Goal: Task Accomplishment & Management: Manage account settings

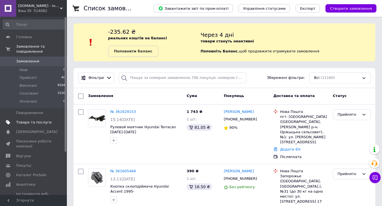
click at [30, 120] on span "Товари та послуги" at bounding box center [33, 122] width 35 height 5
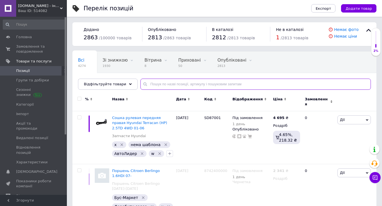
paste input "[PHONE_NUMBER]"
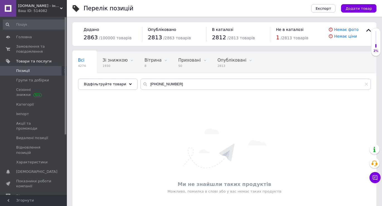
drag, startPoint x: 352, startPoint y: 126, endPoint x: 316, endPoint y: 111, distance: 39.1
click at [352, 126] on div "Ми не знайшли таких продуктів Можливо, помилка в слові або у вас немає таких пр…" at bounding box center [224, 161] width 304 height 126
drag, startPoint x: 149, startPoint y: 80, endPoint x: 85, endPoint y: 78, distance: 64.9
click at [85, 78] on div "Всі 4274 Зі знижкою 1930 Видалити Редагувати Вітрина 8 Видалити Редагувати Прих…" at bounding box center [224, 70] width 304 height 38
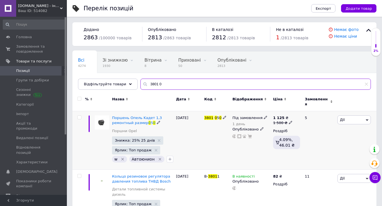
type input "3801 0"
click at [79, 116] on input "checkbox" at bounding box center [79, 118] width 4 height 4
checkbox input "true"
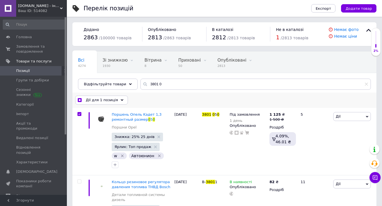
click at [102, 99] on span "Дії для 1 позиція" at bounding box center [102, 99] width 32 height 5
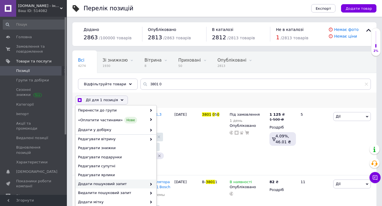
scroll to position [46, 0]
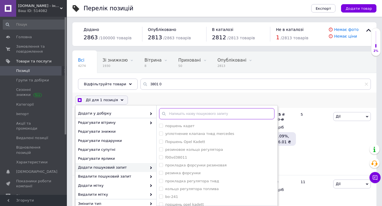
checkbox input "true"
paste input "[PHONE_NUMBER]"
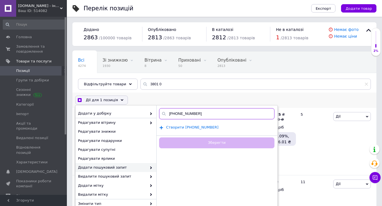
type input "[PHONE_NUMBER]"
click at [194, 127] on span "Створити [PHONE_NUMBER]" at bounding box center [192, 127] width 52 height 4
checkbox input "true"
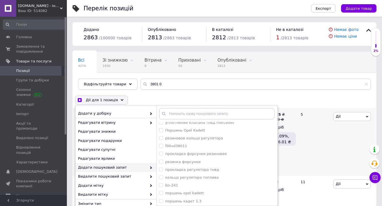
scroll to position [56, 0]
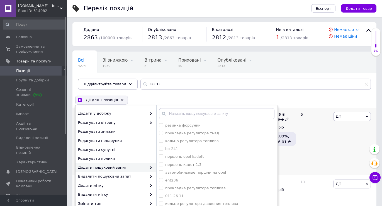
checkbox input "true"
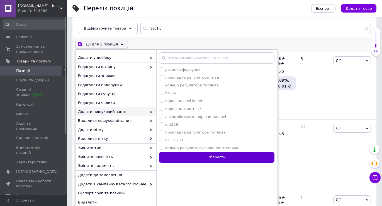
click at [200, 156] on button "Зберегти" at bounding box center [216, 157] width 115 height 11
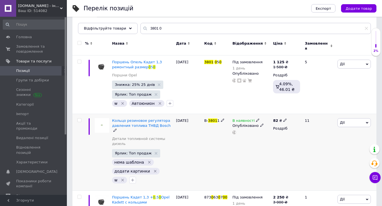
scroll to position [28, 0]
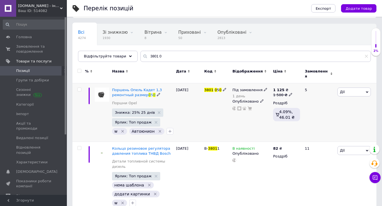
drag, startPoint x: 78, startPoint y: 87, endPoint x: 91, endPoint y: 85, distance: 13.2
click at [78, 88] on input "checkbox" at bounding box center [79, 90] width 4 height 4
checkbox input "true"
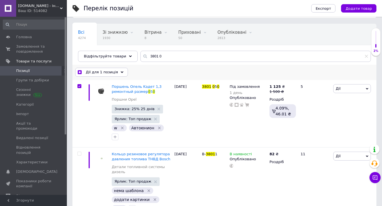
click at [114, 73] on div "Дії для 1 позиція" at bounding box center [101, 72] width 53 height 9
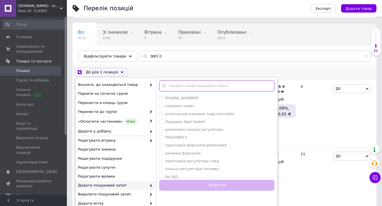
checkbox input "true"
paste input "8730630700"
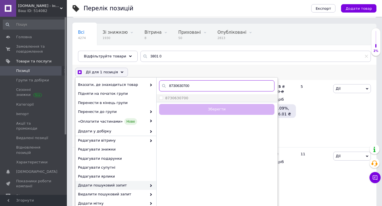
type input "8730630700"
checkbox input "true"
drag, startPoint x: 160, startPoint y: 96, endPoint x: 175, endPoint y: 108, distance: 18.4
click at [161, 97] on input "8730630700" at bounding box center [161, 98] width 4 height 4
checkbox input "true"
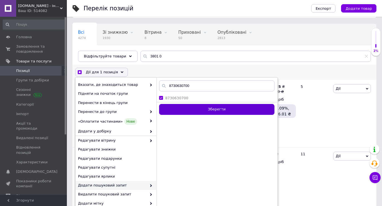
click at [178, 109] on button "Зберегти" at bounding box center [216, 109] width 115 height 11
checkbox input "false"
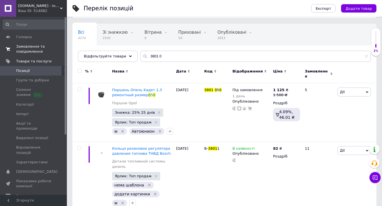
click at [28, 49] on span "Замовлення та повідомлення" at bounding box center [33, 49] width 35 height 10
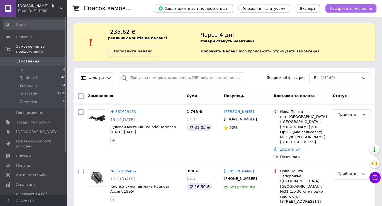
click at [360, 8] on span "Створити замовлення" at bounding box center [351, 8] width 42 height 4
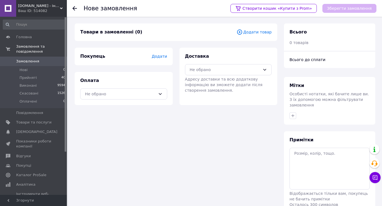
click at [261, 32] on span "Додати товар" at bounding box center [253, 32] width 35 height 6
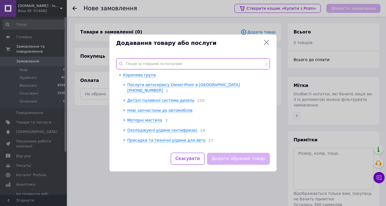
click at [171, 63] on input "text" at bounding box center [193, 63] width 154 height 11
paste input "8730630700"
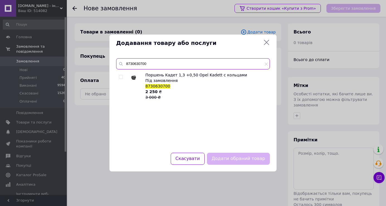
drag, startPoint x: 152, startPoint y: 62, endPoint x: 123, endPoint y: 65, distance: 29.1
click at [123, 65] on div "8730630700" at bounding box center [193, 63] width 154 height 11
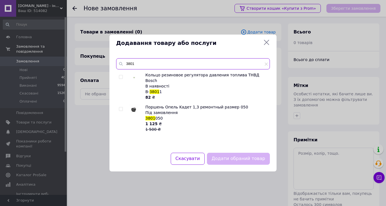
type input "3801"
click at [119, 107] on input "checkbox" at bounding box center [121, 109] width 4 height 4
checkbox input "true"
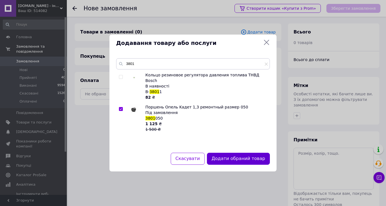
click at [253, 159] on button "Додати обраний товар" at bounding box center [238, 159] width 63 height 12
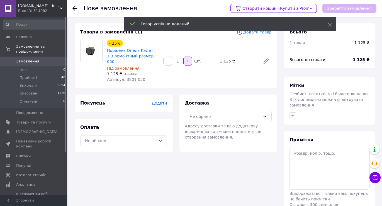
click at [188, 59] on icon "button" at bounding box center [188, 61] width 4 height 4
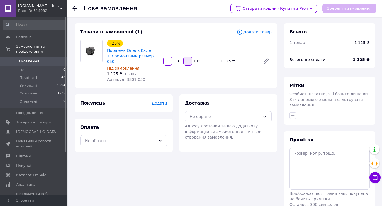
click at [188, 59] on icon "button" at bounding box center [188, 61] width 4 height 4
type input "4"
click at [160, 101] on span "Додати" at bounding box center [158, 103] width 15 height 4
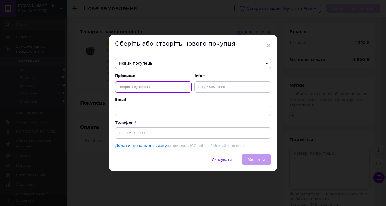
click at [141, 88] on input "text" at bounding box center [153, 86] width 77 height 11
click at [209, 85] on input "text" at bounding box center [232, 86] width 77 height 11
click at [126, 86] on input "[PERSON_NAME]" at bounding box center [153, 86] width 77 height 11
click at [214, 85] on input "text" at bounding box center [232, 86] width 77 height 11
click at [127, 86] on input "[PERSON_NAME]" at bounding box center [153, 86] width 77 height 11
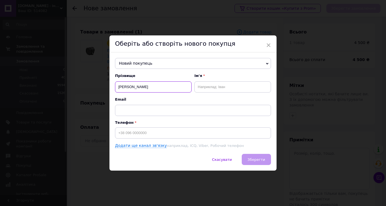
type input "[PERSON_NAME]"
click at [216, 85] on input "text" at bounding box center [232, 86] width 77 height 11
type input "[PERSON_NAME]"
click at [172, 135] on input at bounding box center [193, 132] width 156 height 11
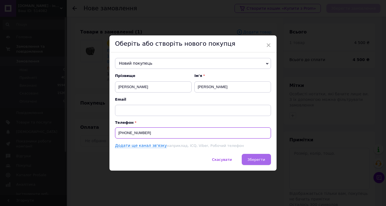
type input "[PHONE_NUMBER]"
click at [258, 157] on button "Зберегти" at bounding box center [256, 159] width 29 height 11
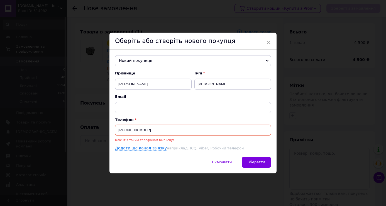
click at [266, 40] on span "×" at bounding box center [268, 42] width 5 height 9
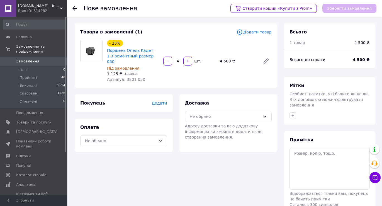
click at [75, 8] on icon at bounding box center [74, 8] width 4 height 4
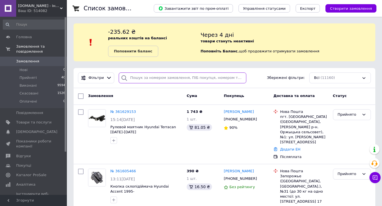
click at [162, 79] on input "search" at bounding box center [182, 77] width 127 height 11
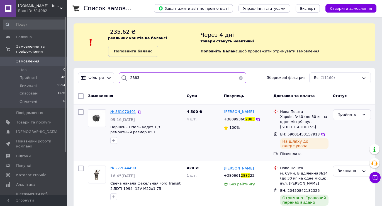
type input "2883"
click at [127, 111] on span "№ 361070491" at bounding box center [123, 111] width 26 height 4
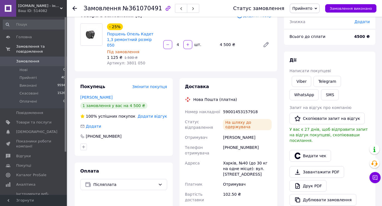
scroll to position [56, 0]
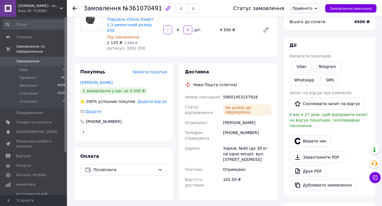
click at [21, 59] on span "Замовлення" at bounding box center [27, 61] width 23 height 5
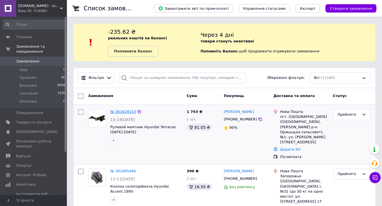
click at [128, 112] on link "№ 361629153" at bounding box center [123, 111] width 26 height 4
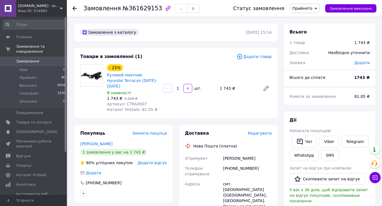
click at [259, 131] on span "Редагувати" at bounding box center [260, 133] width 24 height 4
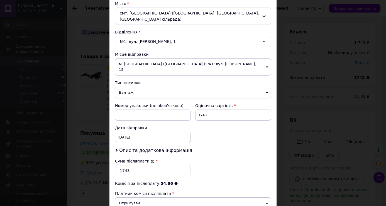
scroll to position [167, 0]
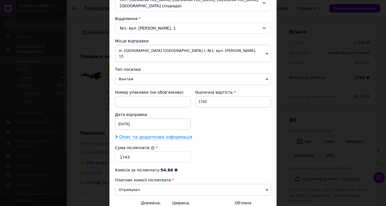
click at [172, 134] on span "Опис та додаткова інформація" at bounding box center [155, 137] width 73 height 6
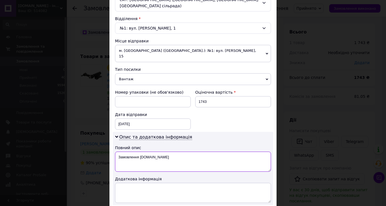
drag, startPoint x: 156, startPoint y: 146, endPoint x: 114, endPoint y: 147, distance: 41.8
click at [115, 151] on textarea "Замовлення [DOMAIN_NAME]" at bounding box center [193, 161] width 156 height 20
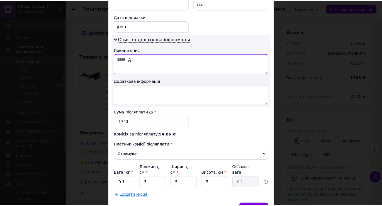
scroll to position [278, 0]
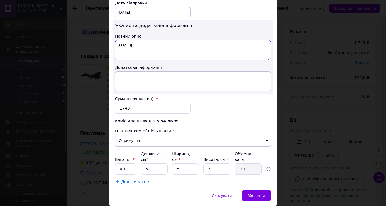
type textarea "3889 - Д"
drag, startPoint x: 131, startPoint y: 152, endPoint x: 114, endPoint y: 149, distance: 16.7
click at [115, 163] on input "0.1" at bounding box center [125, 168] width 21 height 11
type input "2.3"
type input "28"
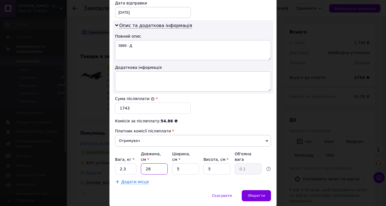
type input "0.18"
type input "28"
type input "2"
type input "0.1"
type input "28"
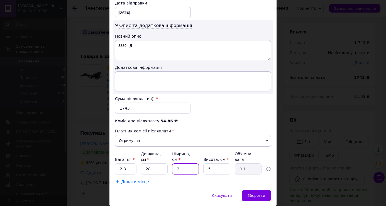
type input "0.98"
type input "28"
type input "8"
type input "1.57"
type input "8"
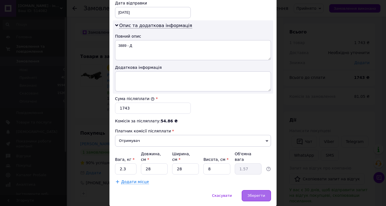
click at [256, 190] on div "Зберегти" at bounding box center [256, 195] width 29 height 11
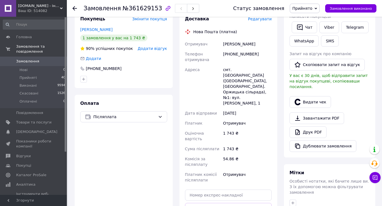
scroll to position [167, 0]
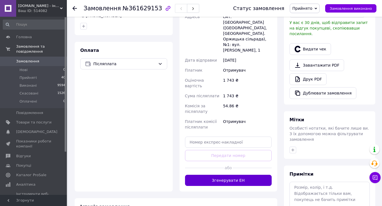
click at [225, 175] on button "Згенерувати ЕН" at bounding box center [228, 180] width 87 height 11
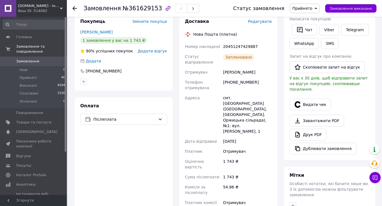
scroll to position [111, 0]
click at [236, 42] on div "20451247429887" at bounding box center [247, 47] width 51 height 10
copy div "20451247429887"
click at [31, 59] on span "Замовлення" at bounding box center [27, 61] width 23 height 5
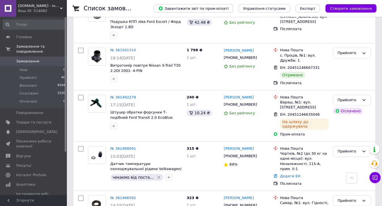
scroll to position [529, 0]
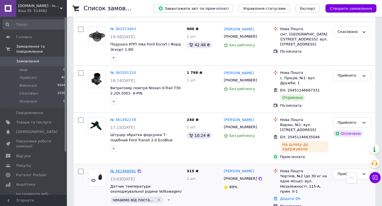
click at [128, 169] on link "№ 361468091" at bounding box center [123, 171] width 26 height 4
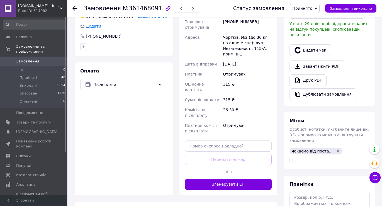
scroll to position [147, 0]
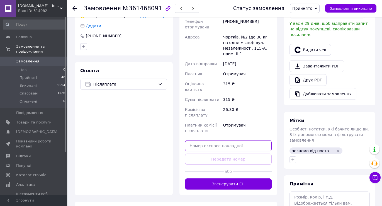
paste input "20451247439643"
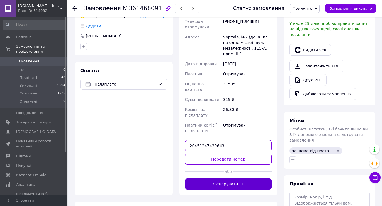
type input "20451247439643"
click at [223, 179] on button "Згенерувати ЕН" at bounding box center [228, 183] width 87 height 11
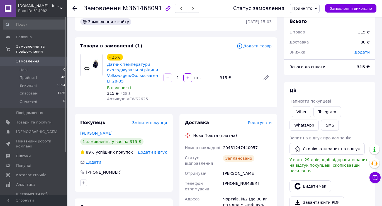
scroll to position [8, 0]
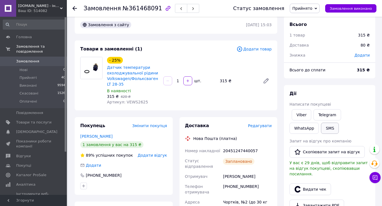
click at [321, 128] on button "SMS" at bounding box center [330, 127] width 18 height 11
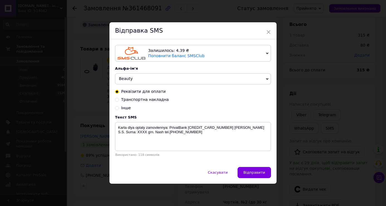
click at [159, 80] on span "Beauty" at bounding box center [193, 78] width 156 height 11
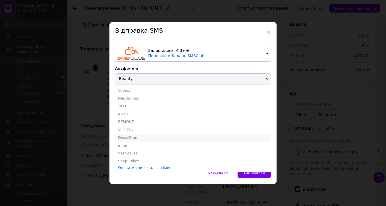
click at [130, 138] on li "DieselProm" at bounding box center [192, 138] width 155 height 8
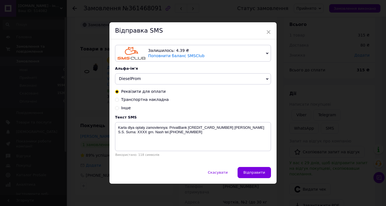
click at [116, 100] on input "Транспортна накладна" at bounding box center [117, 99] width 4 height 4
radio input "true"
radio input "false"
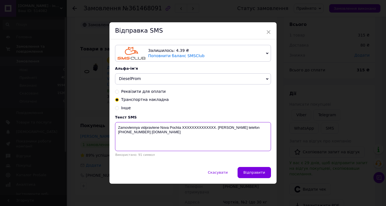
click at [193, 128] on textarea "Zamovlennya vidpravlene Nova Pochta XXXXXXXXXXXXXX. [PERSON_NAME] telefon [PHON…" at bounding box center [193, 136] width 156 height 29
paste textarea "20451247439643"
type textarea "Zamovlennya vidpravlene [GEOGRAPHIC_DATA] [PHONE_NUMBER]. [PERSON_NAME] telefon…"
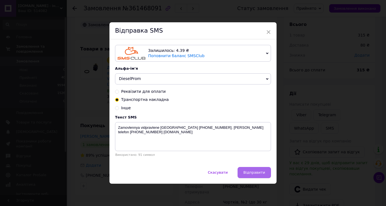
click at [252, 173] on span "Відправити" at bounding box center [254, 172] width 22 height 4
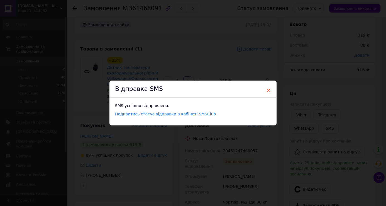
click at [267, 90] on span "×" at bounding box center [268, 89] width 5 height 9
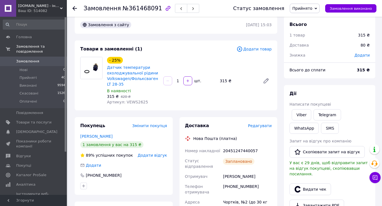
click at [76, 7] on icon at bounding box center [74, 8] width 4 height 4
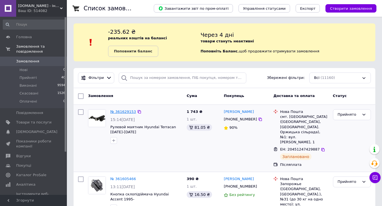
click at [117, 112] on link "№ 361629153" at bounding box center [123, 111] width 26 height 4
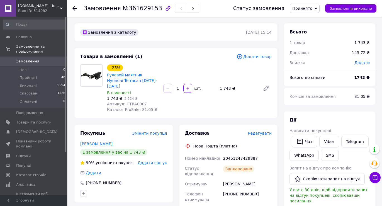
click at [241, 153] on div "20451247429887" at bounding box center [247, 158] width 51 height 10
copy div "20451247429887"
click at [326, 155] on button "SMS" at bounding box center [330, 154] width 18 height 11
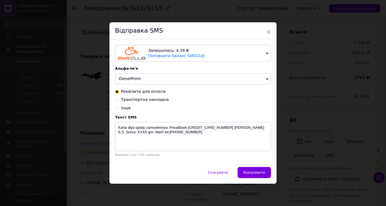
click at [126, 101] on span "Транспортна накладна" at bounding box center [145, 99] width 48 height 4
click at [119, 101] on input "Транспортна накладна" at bounding box center [117, 99] width 4 height 4
radio input "true"
radio input "false"
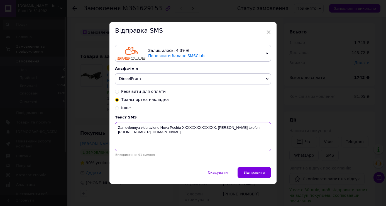
click at [191, 128] on textarea "Zamovlennya vidpravlene Nova Pochta XXXXXXXXXXXXXX. [PERSON_NAME] telefon [PHON…" at bounding box center [193, 136] width 156 height 29
paste textarea "20451247429887"
type textarea "Zamovlennya vidpravlene [GEOGRAPHIC_DATA] [PHONE_NUMBER]. [PERSON_NAME] telefon…"
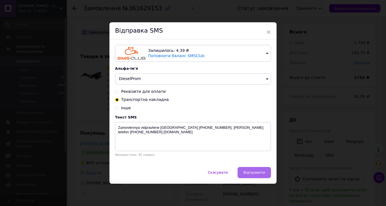
click at [251, 172] on span "Відправити" at bounding box center [254, 172] width 22 height 4
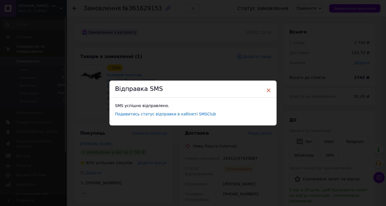
click at [269, 88] on span "×" at bounding box center [268, 89] width 5 height 9
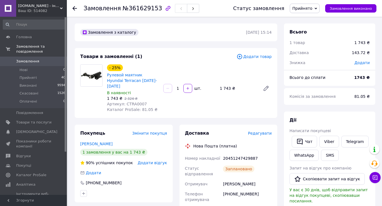
click at [24, 59] on span "Замовлення" at bounding box center [27, 61] width 23 height 5
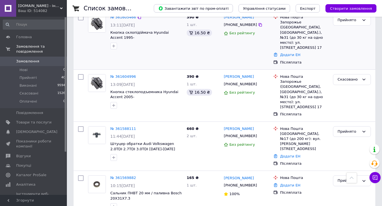
scroll to position [195, 0]
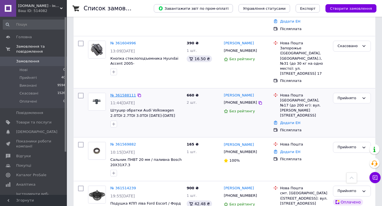
click at [125, 93] on link "№ 361588111" at bounding box center [123, 95] width 26 height 4
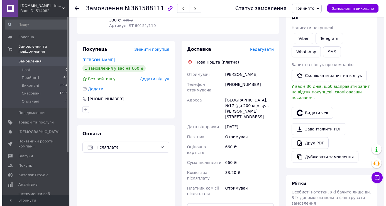
scroll to position [84, 0]
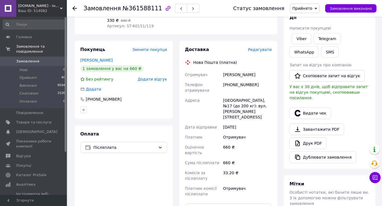
click at [260, 50] on span "Редагувати" at bounding box center [260, 49] width 24 height 4
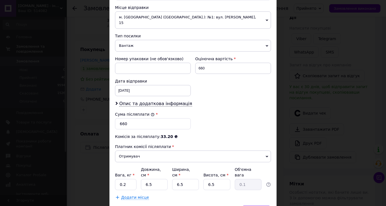
scroll to position [195, 0]
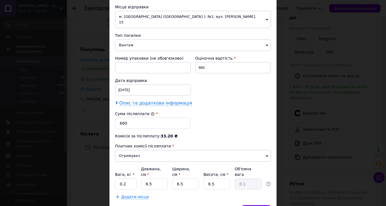
click at [161, 100] on span "Опис та додаткова інформація" at bounding box center [155, 103] width 73 height 6
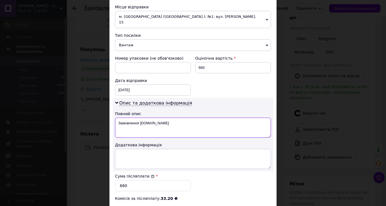
drag, startPoint x: 150, startPoint y: 118, endPoint x: 114, endPoint y: 116, distance: 36.2
click at [115, 117] on textarea "Замовлення [DOMAIN_NAME]" at bounding box center [193, 127] width 156 height 20
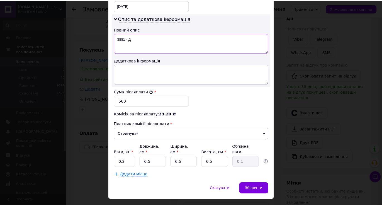
scroll to position [281, 0]
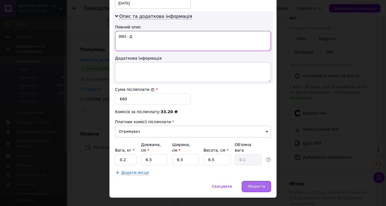
type textarea "3881 - Д"
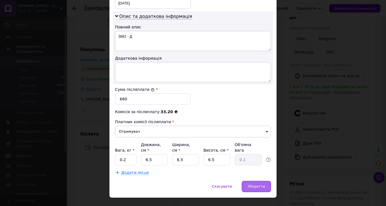
click at [260, 184] on span "Зберегти" at bounding box center [256, 186] width 18 height 4
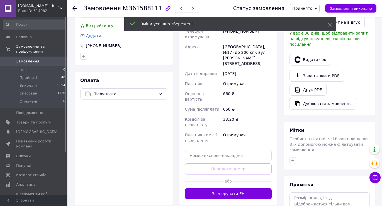
scroll to position [139, 0]
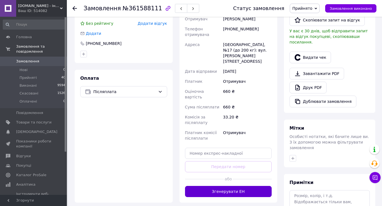
click at [228, 186] on button "Згенерувати ЕН" at bounding box center [228, 191] width 87 height 11
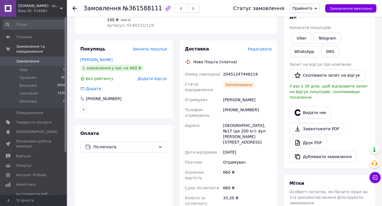
scroll to position [84, 0]
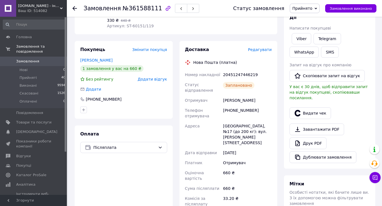
click at [236, 73] on div "20451247446219" at bounding box center [247, 75] width 51 height 10
copy div "20451247446219"
click at [321, 50] on button "SMS" at bounding box center [330, 51] width 18 height 11
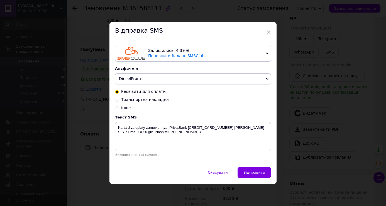
click at [117, 99] on input "Транспортна накладна" at bounding box center [117, 99] width 4 height 4
radio input "true"
radio input "false"
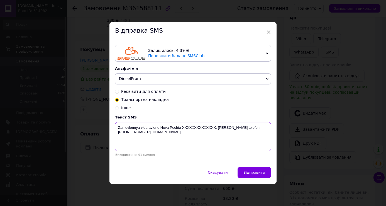
click at [194, 129] on textarea "Zamovlennya vidpravlene Nova Pochta XXXXXXXXXXXXXX. [PERSON_NAME] telefon [PHON…" at bounding box center [193, 136] width 156 height 29
paste textarea "20451247446219"
type textarea "Zamovlennya vidpravlene [GEOGRAPHIC_DATA] [PHONE_NUMBER]. [PERSON_NAME] telefon…"
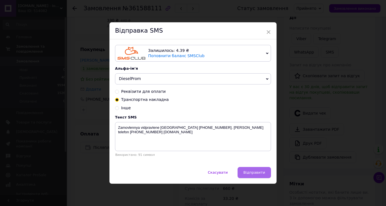
click at [251, 170] on button "Відправити" at bounding box center [253, 172] width 33 height 11
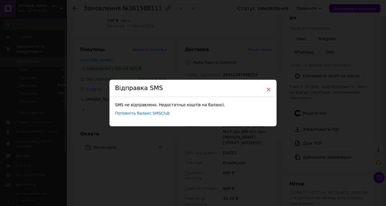
click at [268, 88] on span "×" at bounding box center [268, 89] width 5 height 9
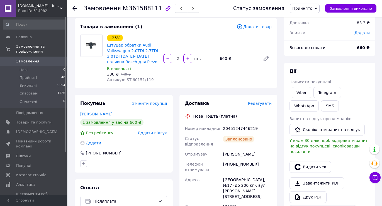
scroll to position [28, 0]
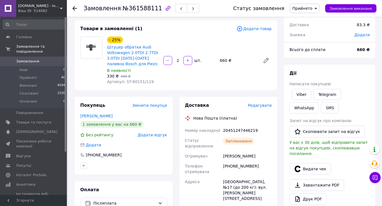
click at [238, 131] on div "20451247446219" at bounding box center [247, 130] width 51 height 10
copy div "20451247446219"
click at [321, 109] on button "SMS" at bounding box center [330, 107] width 18 height 11
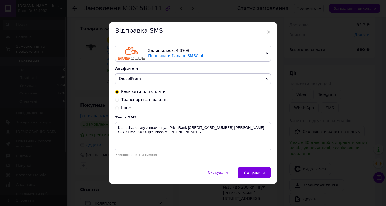
drag, startPoint x: 123, startPoint y: 99, endPoint x: 129, endPoint y: 104, distance: 6.9
click at [124, 99] on span "Транспортна накладна" at bounding box center [145, 99] width 48 height 4
click at [119, 99] on input "Транспортна накладна" at bounding box center [117, 99] width 4 height 4
radio input "true"
radio input "false"
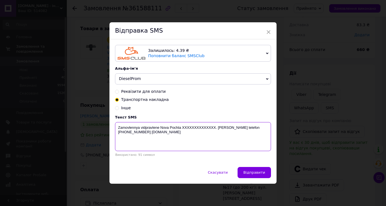
click at [198, 128] on textarea "Zamovlennya vidpravlene Nova Pochta XXXXXXXXXXXXXX. [PERSON_NAME] telefon [PHON…" at bounding box center [193, 136] width 156 height 29
paste textarea "20451247446219"
type textarea "Zamovlennya vidpravlene [GEOGRAPHIC_DATA] [PHONE_NUMBER]. [PERSON_NAME] telefon…"
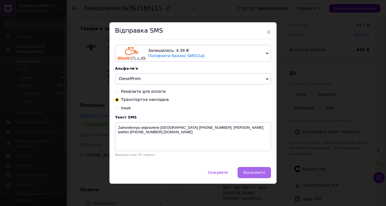
click at [248, 170] on span "Відправити" at bounding box center [254, 172] width 22 height 4
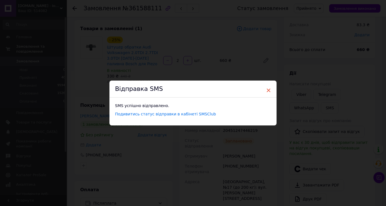
click at [267, 89] on span "×" at bounding box center [268, 89] width 5 height 9
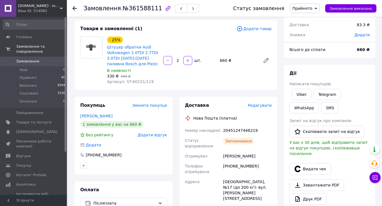
click at [28, 59] on span "Замовлення" at bounding box center [27, 61] width 23 height 5
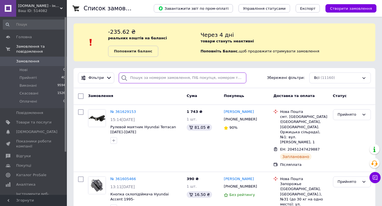
click at [144, 79] on input "search" at bounding box center [182, 77] width 127 height 11
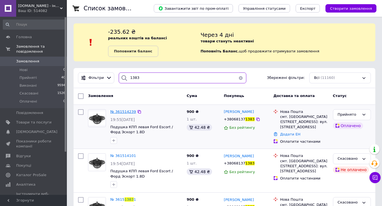
type input "1383"
click at [122, 113] on span "№ 361514239" at bounding box center [123, 111] width 26 height 4
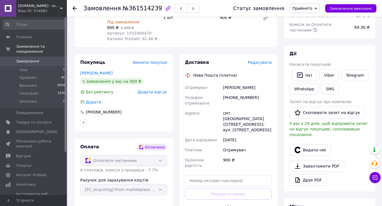
scroll to position [84, 0]
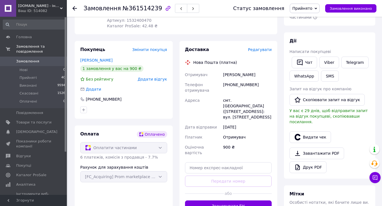
click at [161, 171] on div "Рахунок для зарахування коштів [FC_Acquiring] Prom marketplace ФОП [PERSON_NAME]" at bounding box center [123, 173] width 87 height 18
click at [161, 142] on div "Оплатити частинами" at bounding box center [123, 147] width 87 height 11
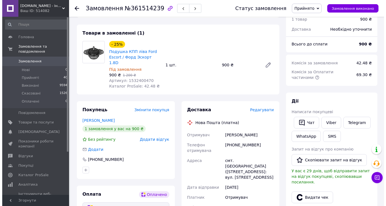
scroll to position [56, 0]
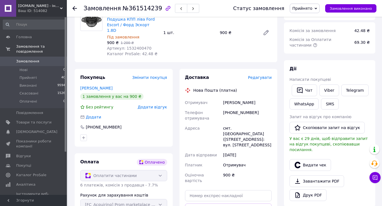
click at [259, 75] on span "Редагувати" at bounding box center [260, 77] width 24 height 4
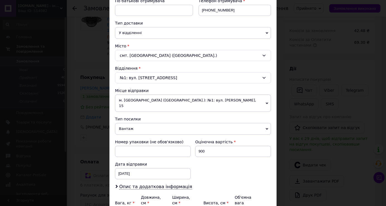
scroll to position [139, 0]
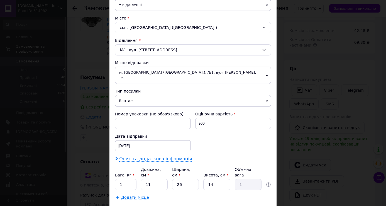
click at [156, 156] on span "Опис та додаткова інформація" at bounding box center [155, 159] width 73 height 6
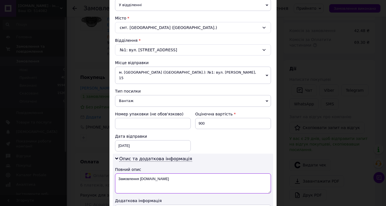
drag, startPoint x: 157, startPoint y: 175, endPoint x: 117, endPoint y: 170, distance: 39.9
click at [117, 173] on textarea "Замовлення [DOMAIN_NAME]" at bounding box center [193, 183] width 156 height 20
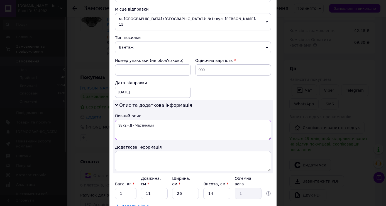
scroll to position [195, 0]
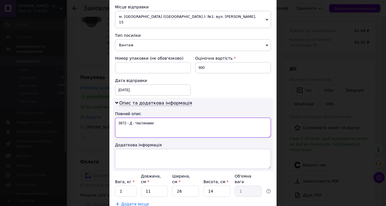
type textarea "3872 - Д - Частинами"
drag, startPoint x: 147, startPoint y: 181, endPoint x: 170, endPoint y: 180, distance: 22.6
click at [170, 180] on div "Вага, кг * 1 Довжина, см * 11 Ширина, см * 26 Висота, см * 14 Об'ємна вага 1" at bounding box center [193, 184] width 156 height 23
type input "14"
type input "1.27"
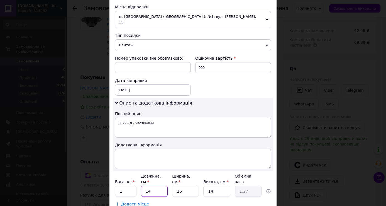
type input "14"
type input "1"
type input "0.1"
type input "13"
type input "0.64"
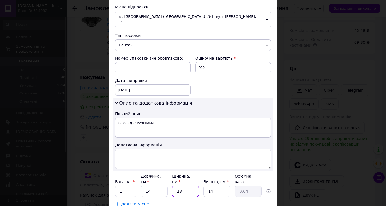
type input "13"
type input "1"
type input "0.1"
type input "12"
type input "0.55"
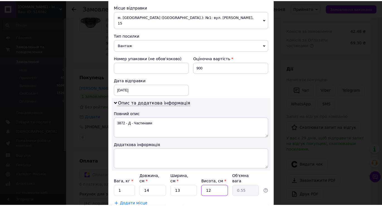
scroll to position [223, 0]
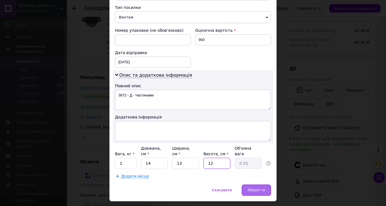
type input "12"
click at [254, 188] on span "Зберегти" at bounding box center [256, 190] width 18 height 4
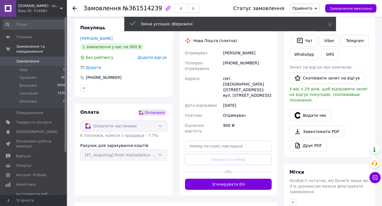
scroll to position [111, 0]
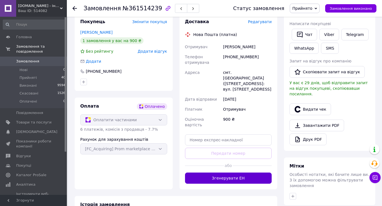
click at [225, 172] on button "Згенерувати ЕН" at bounding box center [228, 177] width 87 height 11
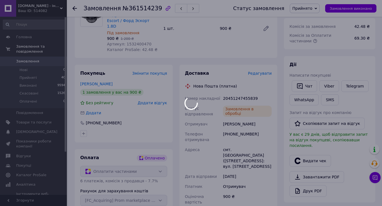
scroll to position [56, 0]
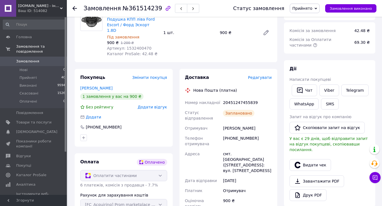
click at [237, 97] on div "20451247455839" at bounding box center [247, 102] width 51 height 10
copy div "20451247455839"
click at [326, 104] on button "SMS" at bounding box center [330, 103] width 18 height 11
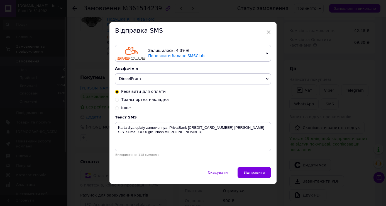
click at [117, 99] on input "Транспортна накладна" at bounding box center [117, 99] width 4 height 4
radio input "true"
radio input "false"
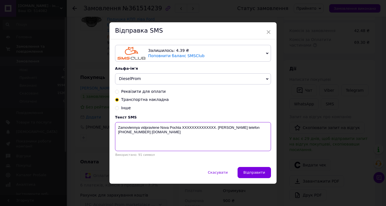
click at [196, 129] on textarea "Zamovlennya vidpravlene Nova Pochta XXXXXXXXXXXXXX. [PERSON_NAME] telefon [PHON…" at bounding box center [193, 136] width 156 height 29
paste textarea "20451247455839"
type textarea "Zamovlennya vidpravlene [GEOGRAPHIC_DATA] [PHONE_NUMBER]. [PERSON_NAME] telefon…"
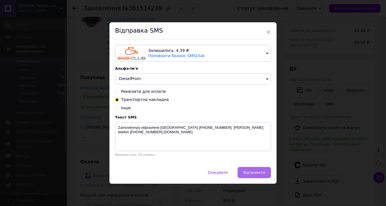
click at [251, 171] on span "Відправити" at bounding box center [254, 172] width 22 height 4
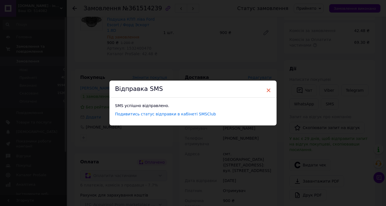
click at [268, 89] on span "×" at bounding box center [268, 89] width 5 height 9
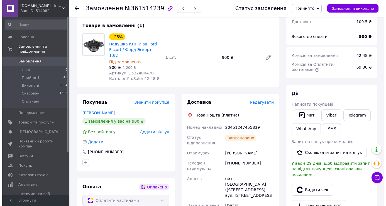
scroll to position [0, 0]
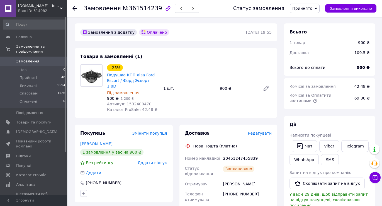
click at [21, 59] on span "Замовлення" at bounding box center [27, 61] width 23 height 5
